Goal: Obtain resource: Obtain resource

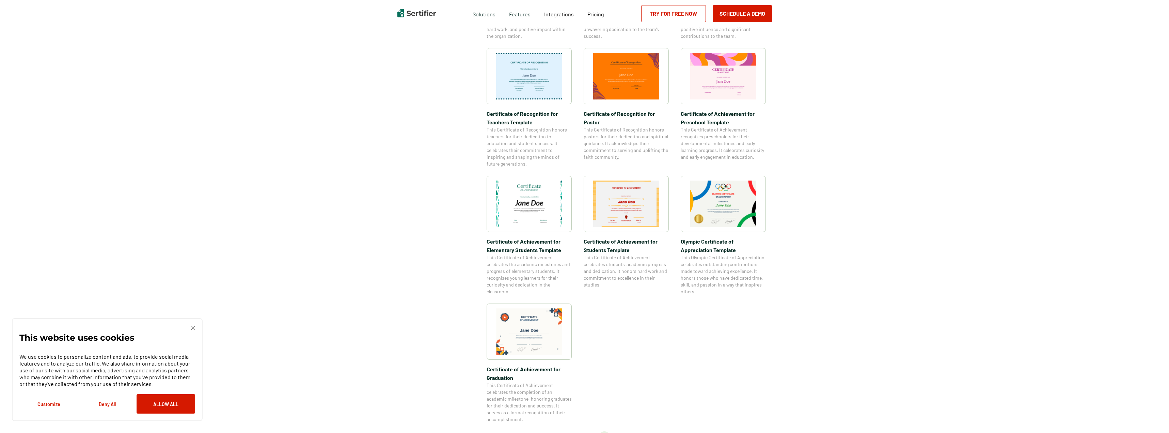
scroll to position [477, 0]
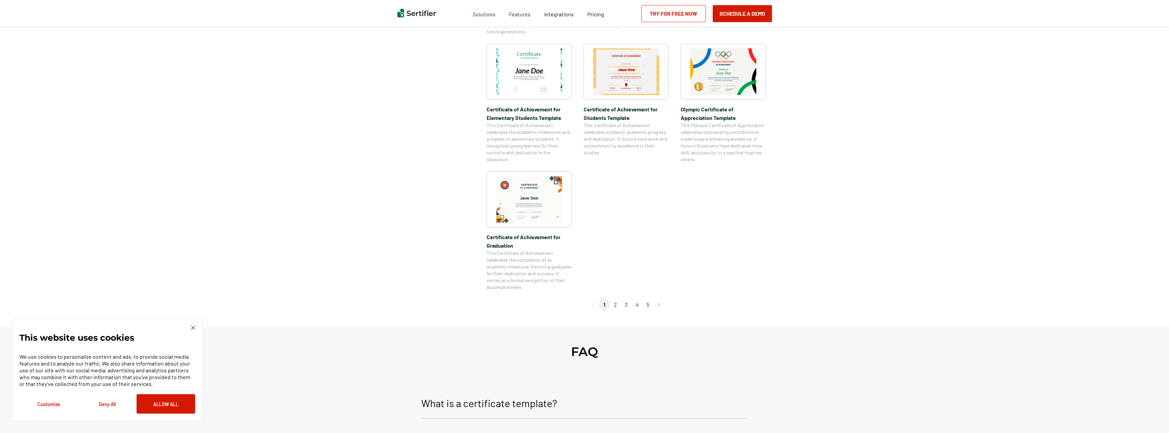
click at [618, 301] on li "2" at bounding box center [615, 304] width 11 height 11
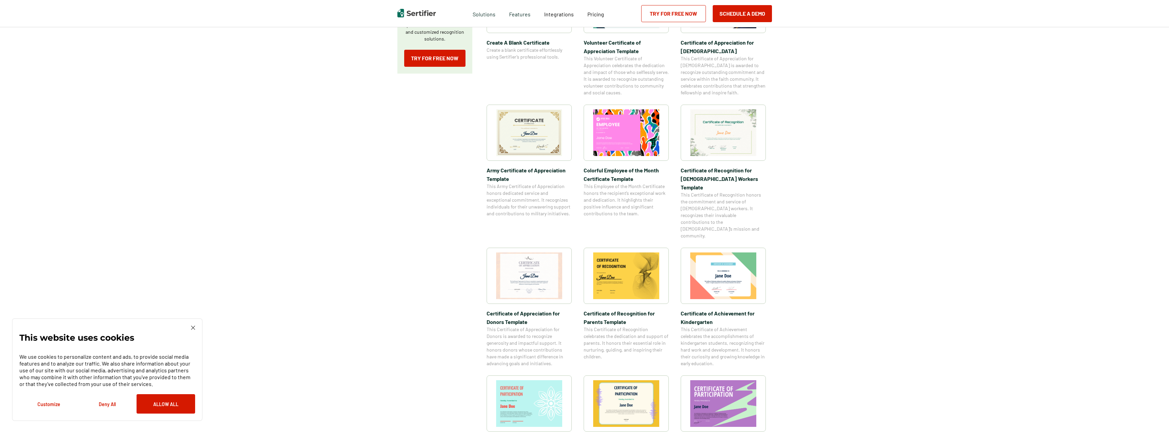
scroll to position [170, 0]
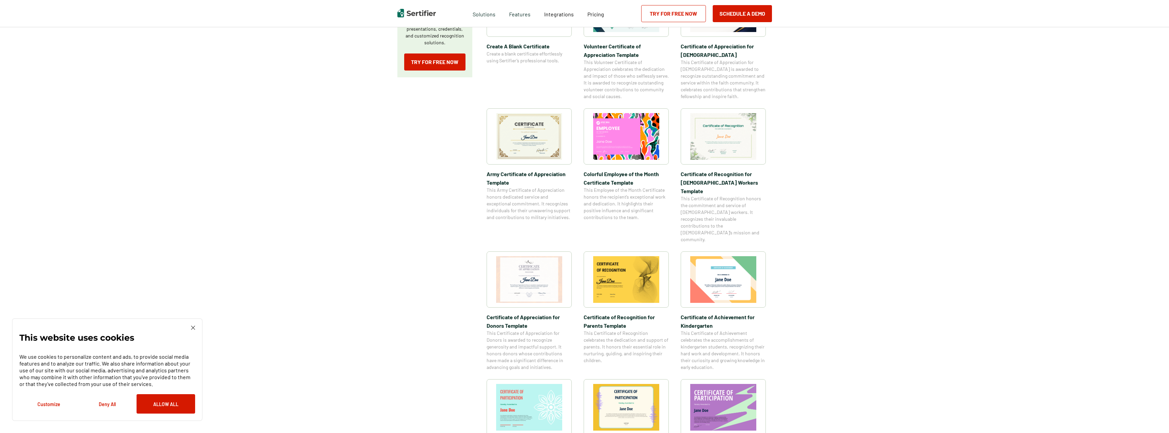
click at [535, 141] on img at bounding box center [529, 136] width 66 height 47
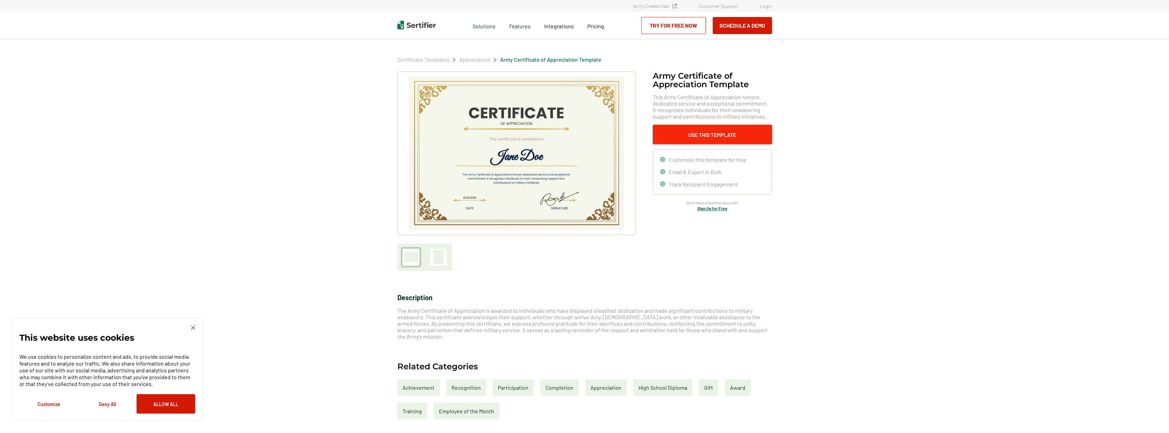
click at [741, 136] on button "Use This Template" at bounding box center [712, 134] width 119 height 19
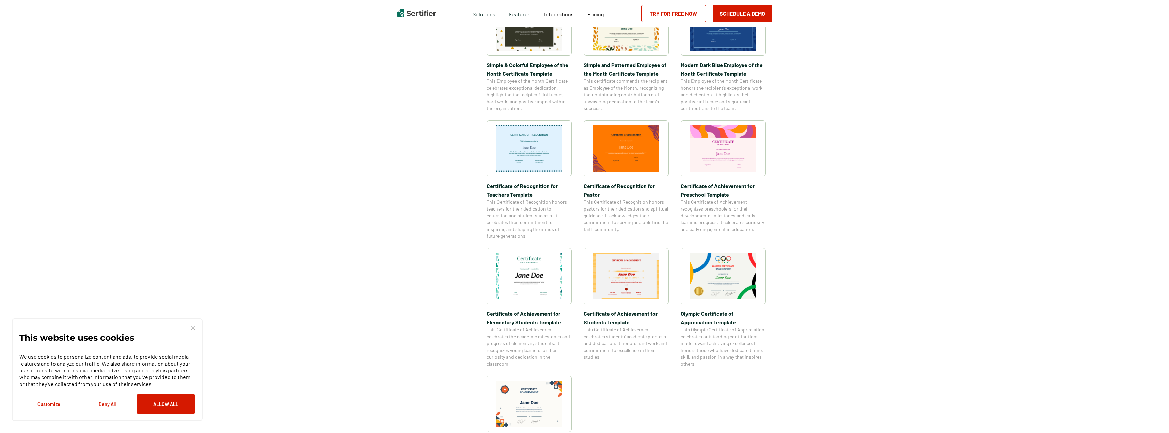
scroll to position [477, 0]
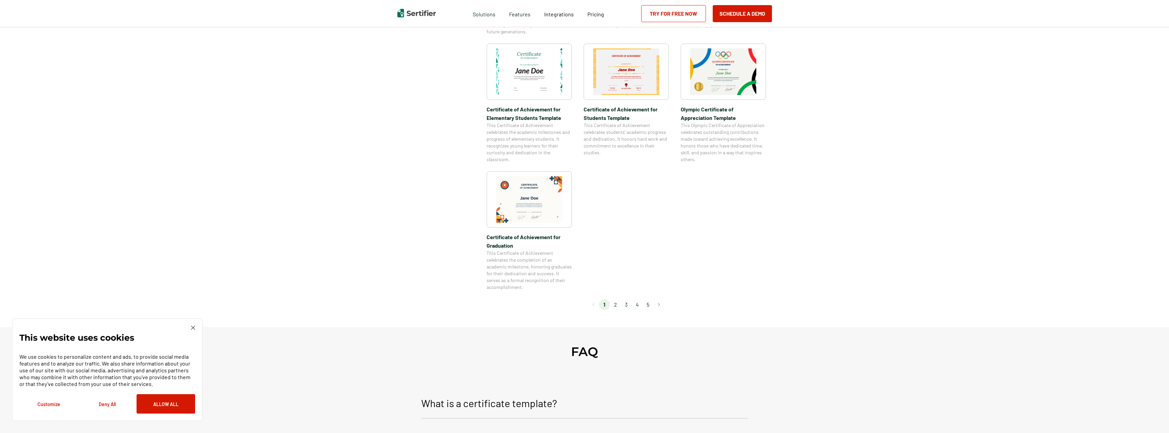
click at [617, 305] on li "2" at bounding box center [615, 304] width 11 height 11
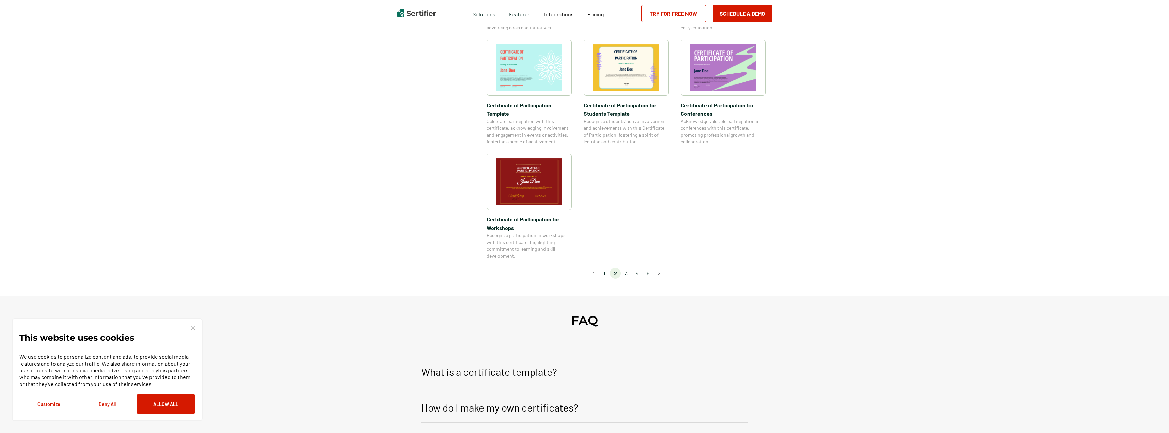
scroll to position [511, 0]
click at [630, 267] on li "3" at bounding box center [626, 272] width 11 height 11
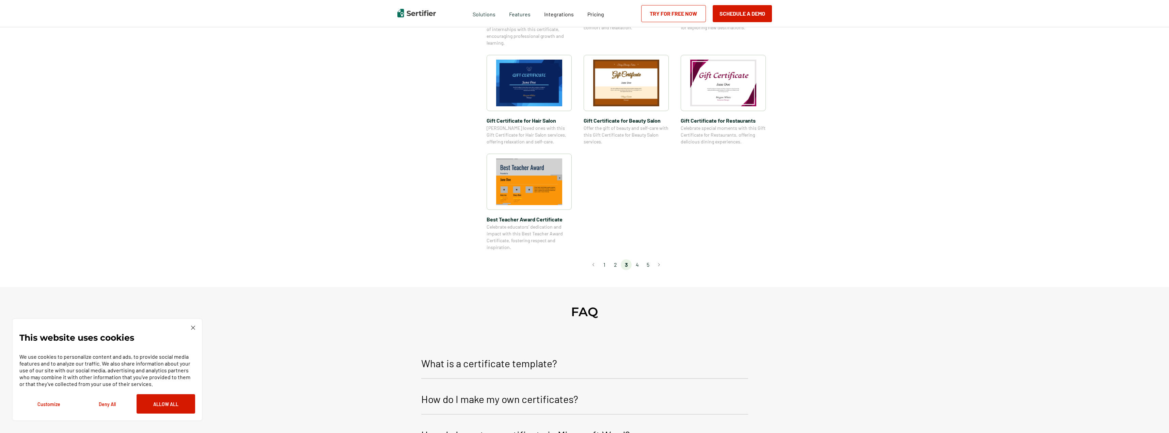
scroll to position [443, 0]
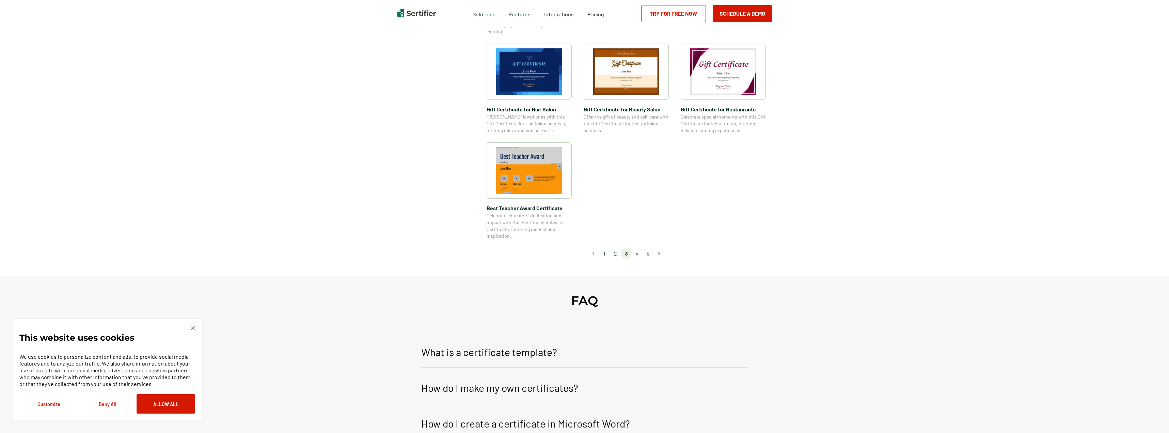
click at [640, 254] on li "4" at bounding box center [637, 253] width 11 height 11
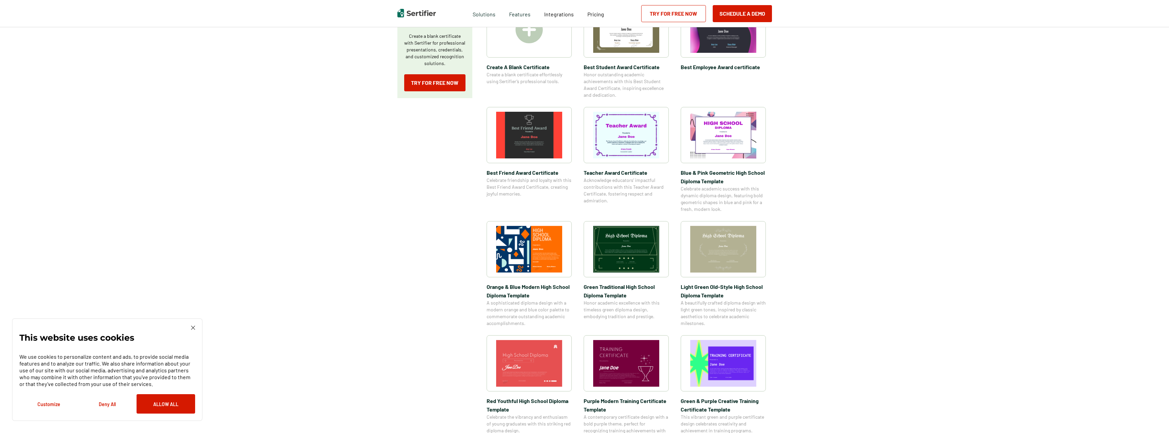
scroll to position [170, 0]
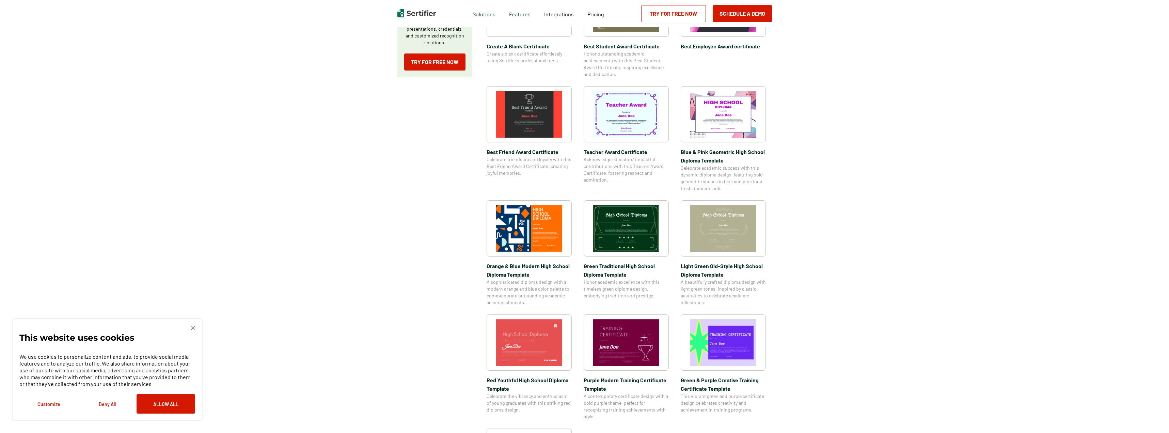
click at [734, 230] on img at bounding box center [723, 228] width 66 height 47
